Goal: Information Seeking & Learning: Understand process/instructions

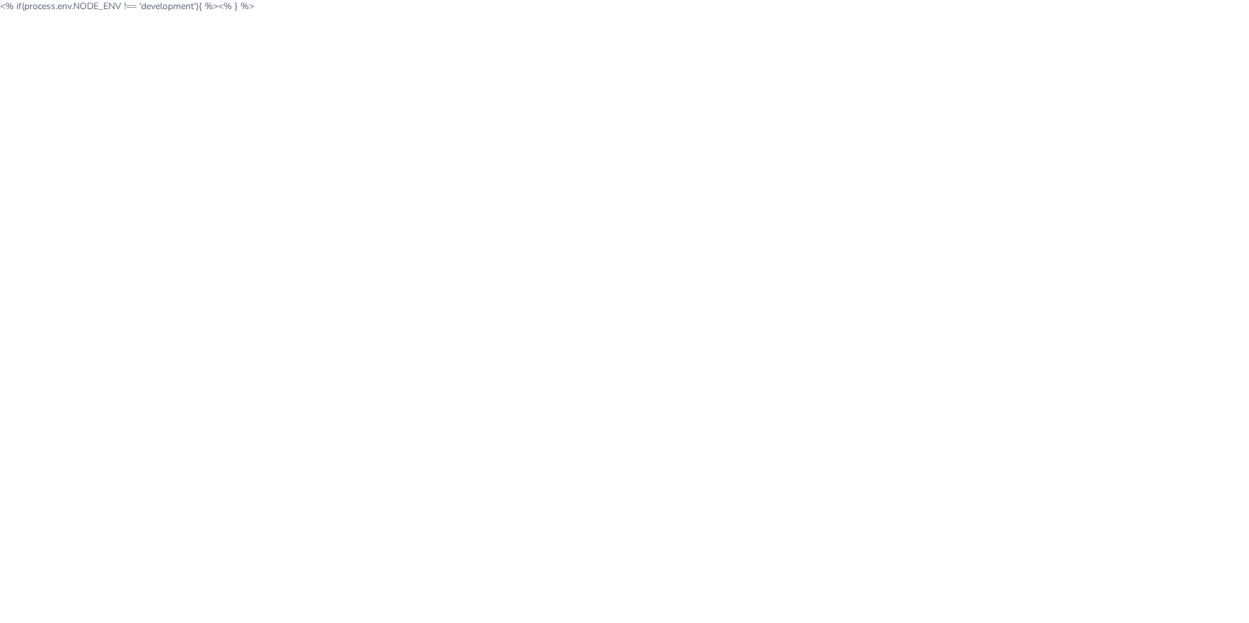
drag, startPoint x: 273, startPoint y: 7, endPoint x: -3, endPoint y: 26, distance: 276.2
click at [0, 12] on html "<% if(process.env.NODE_ENV !== 'development'){ %> <% } %>" at bounding box center [624, 6] width 1249 height 12
drag, startPoint x: -3, startPoint y: 26, endPoint x: 44, endPoint y: 29, distance: 46.5
click at [38, 12] on html "<% if(process.env.NODE_ENV !== 'development'){ %> <% } %>" at bounding box center [624, 6] width 1249 height 12
click at [108, 12] on html "<% if(process.env.NODE_ENV !== 'development'){ %> <% } %>" at bounding box center [624, 6] width 1249 height 12
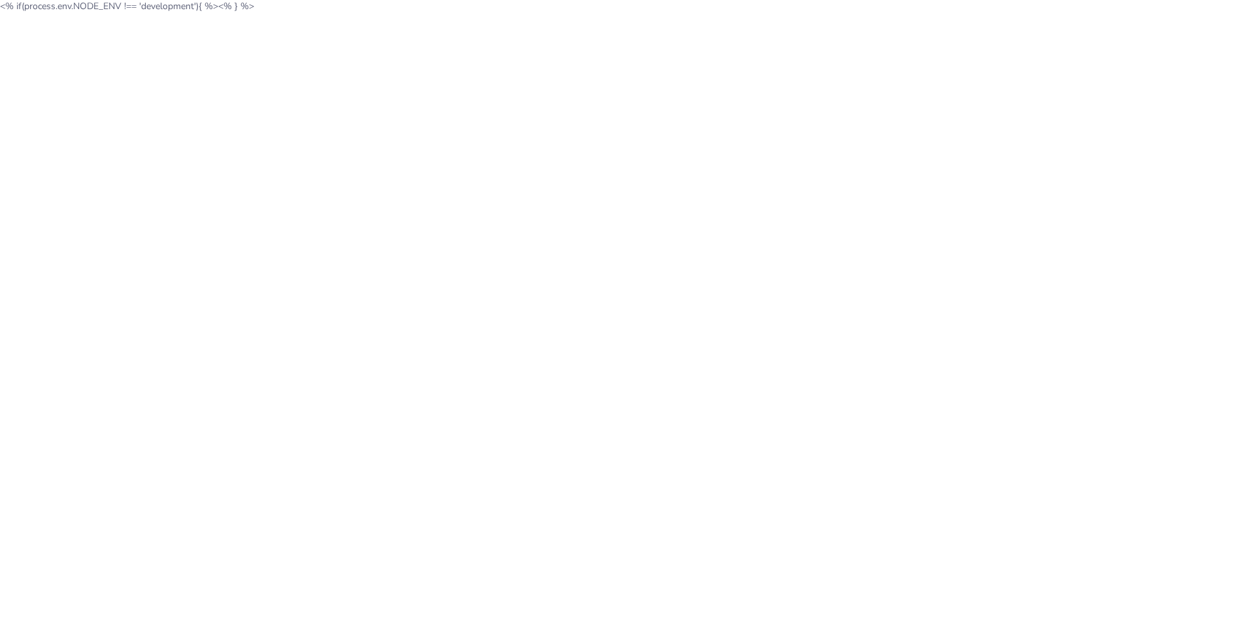
click at [156, 8] on body "<% if(process.env.NODE_ENV !== 'development'){ %> <% } %>" at bounding box center [624, 6] width 1249 height 12
drag, startPoint x: 156, startPoint y: 8, endPoint x: 111, endPoint y: 10, distance: 45.1
click at [111, 10] on body "<% if(process.env.NODE_ENV !== 'development'){ %> <% } %>" at bounding box center [624, 6] width 1249 height 12
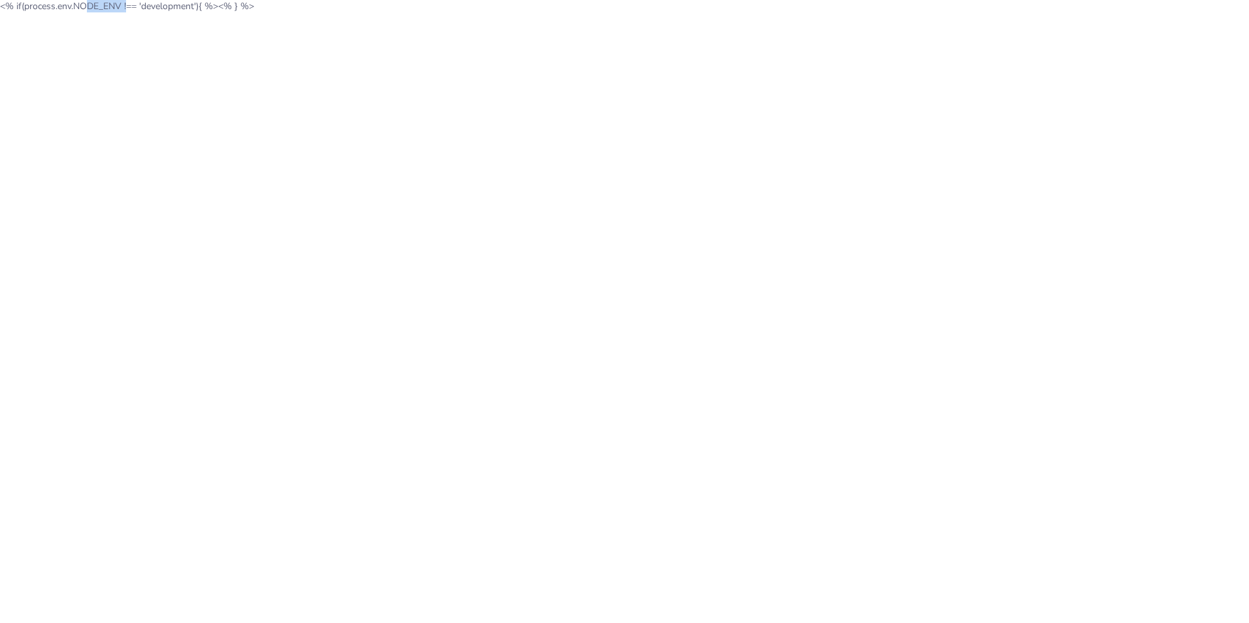
copy body "NODE_ENV"
drag, startPoint x: 274, startPoint y: 6, endPoint x: 5, endPoint y: 16, distance: 268.6
click at [5, 12] on html "<% if(process.env.NODE_ENV !== 'development'){ %> <% } %>" at bounding box center [624, 6] width 1249 height 12
drag, startPoint x: 5, startPoint y: 16, endPoint x: 146, endPoint y: 8, distance: 141.3
click at [147, 10] on body "<% if(process.env.NODE_ENV !== 'development'){ %> <% } %>" at bounding box center [624, 6] width 1249 height 12
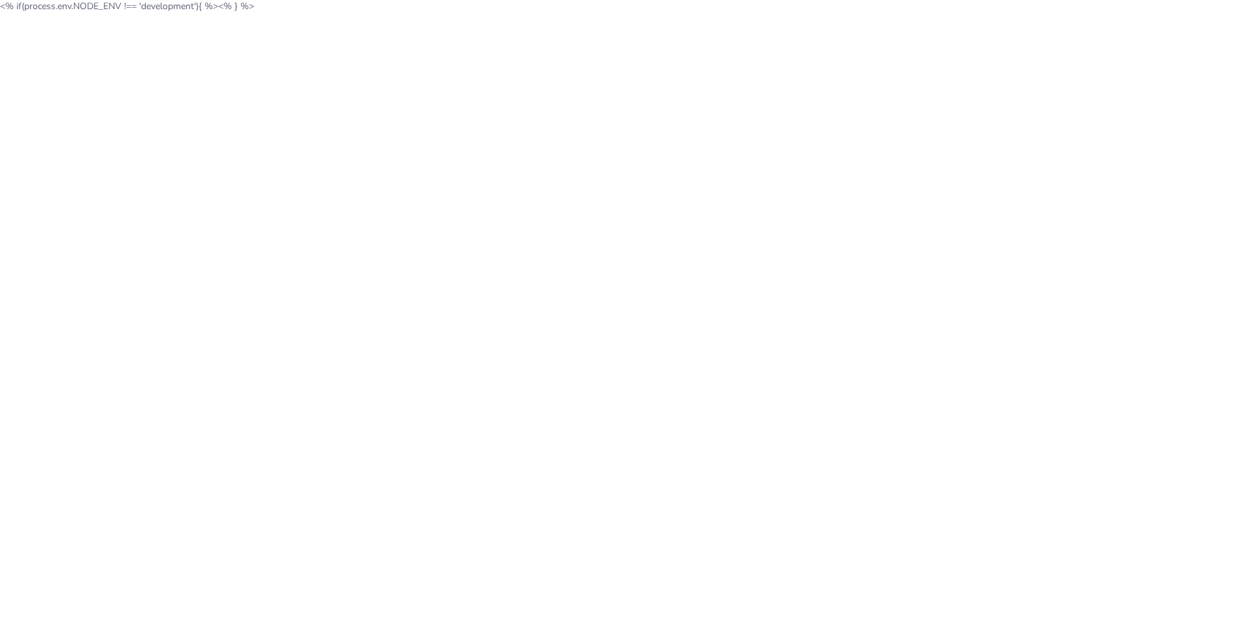
click at [76, 5] on body "<% if(process.env.NODE_ENV !== 'development'){ %> <% } %>" at bounding box center [624, 6] width 1249 height 12
drag, startPoint x: 74, startPoint y: 4, endPoint x: 202, endPoint y: 9, distance: 128.1
click at [202, 9] on body "<% if(process.env.NODE_ENV !== 'development'){ %> <% } %>" at bounding box center [624, 6] width 1249 height 12
copy body "NODE_ENV !== 'development')"
click at [479, 12] on html "<% if(process.env.NODE_ENV !== 'development'){ %> <% } %>" at bounding box center [624, 6] width 1249 height 12
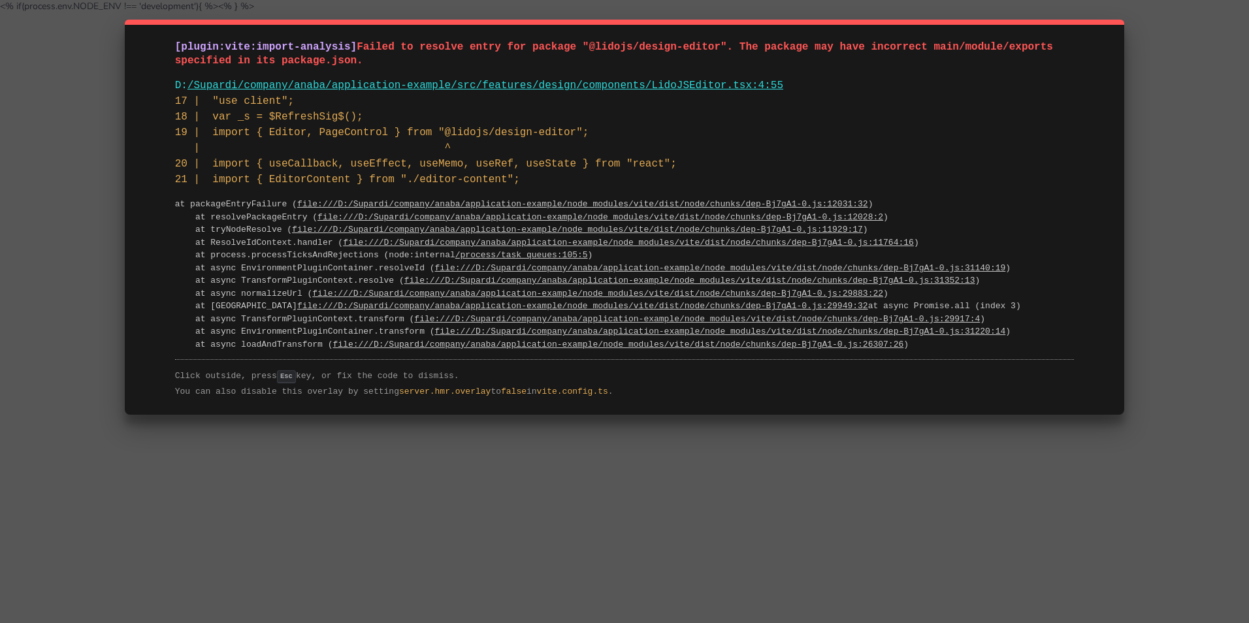
drag, startPoint x: 417, startPoint y: 133, endPoint x: 540, endPoint y: 138, distance: 122.9
click at [540, 138] on pre "17 | "use client"; 18 | var _s = $RefreshSig$(); 19 | import { Editor, PageCont…" at bounding box center [624, 140] width 899 height 94
